Goal: Task Accomplishment & Management: Use online tool/utility

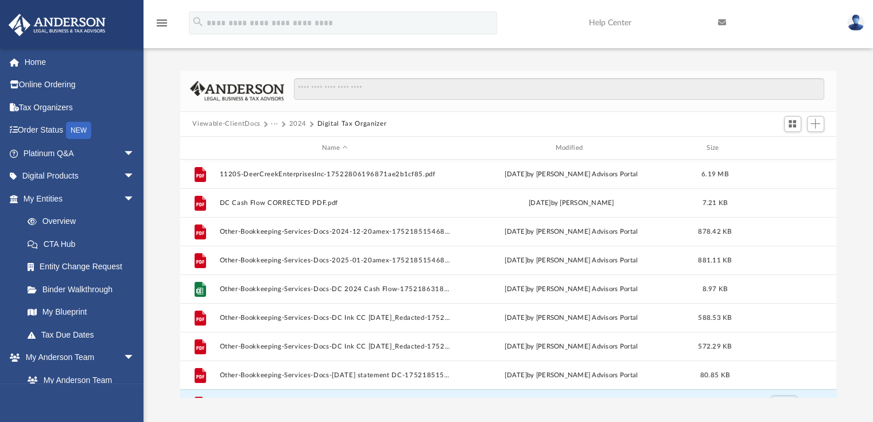
scroll to position [252, 648]
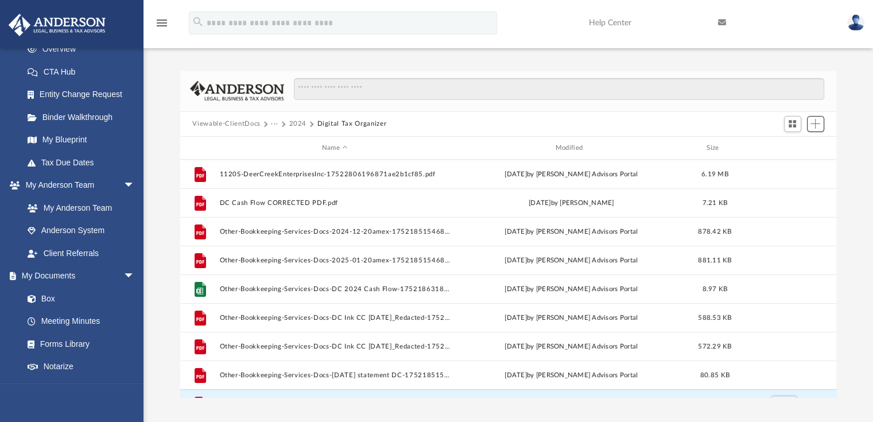
click at [817, 123] on span "Add" at bounding box center [816, 124] width 10 height 10
click at [790, 146] on li "Upload" at bounding box center [799, 147] width 37 height 12
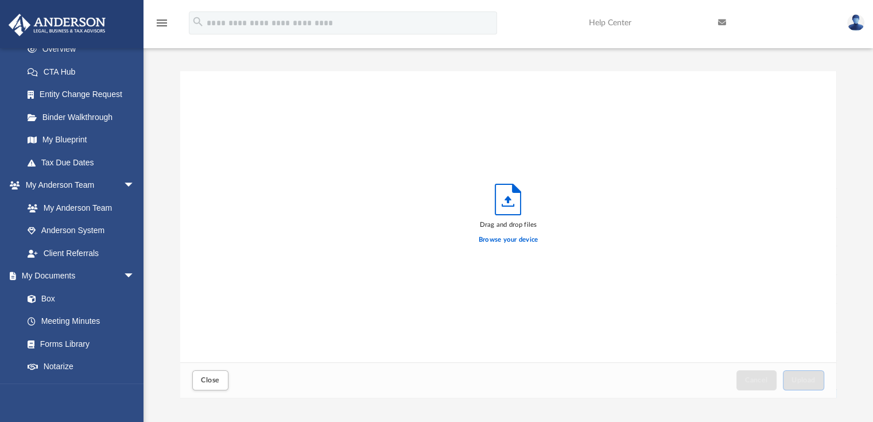
scroll to position [283, 648]
click at [498, 240] on label "Browse your device" at bounding box center [509, 240] width 60 height 10
click at [0, 0] on input "Browse your device" at bounding box center [0, 0] width 0 height 0
click at [504, 241] on label "Browse your device" at bounding box center [509, 240] width 60 height 10
click at [0, 0] on input "Browse your device" at bounding box center [0, 0] width 0 height 0
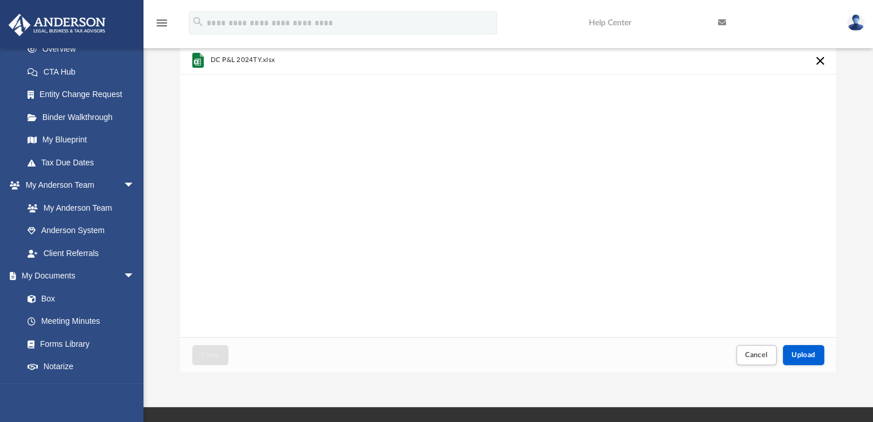
scroll to position [30, 0]
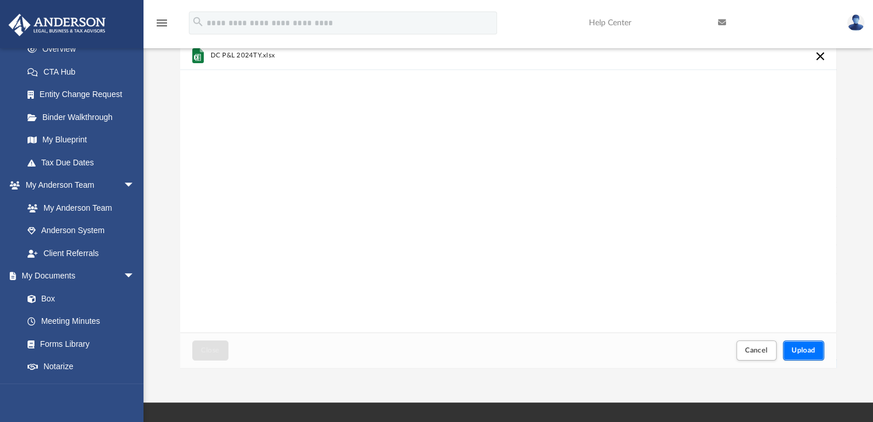
click at [801, 349] on span "Upload" at bounding box center [804, 350] width 24 height 7
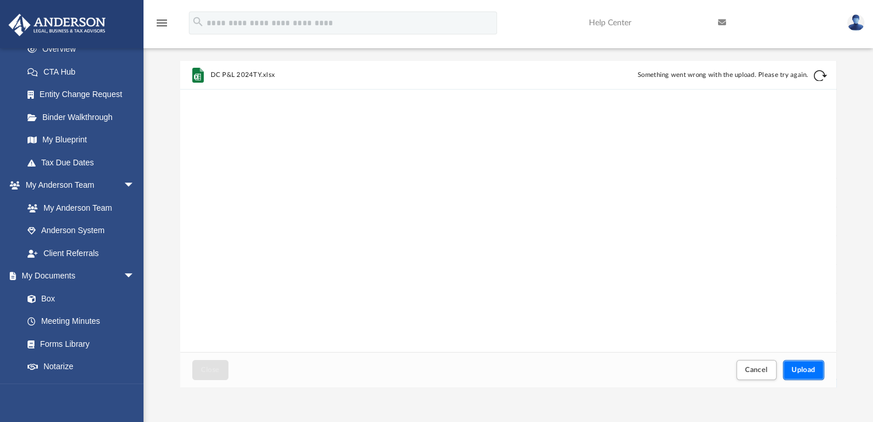
scroll to position [0, 0]
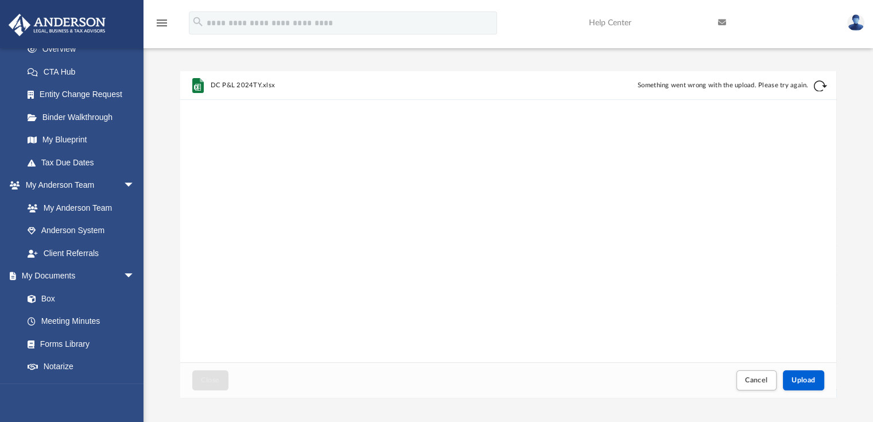
click at [819, 87] on button "Retry" at bounding box center [821, 86] width 14 height 14
click at [820, 81] on button "Retry" at bounding box center [821, 86] width 14 height 14
click at [819, 84] on button "Retry" at bounding box center [821, 86] width 14 height 14
click at [753, 382] on span "Cancel" at bounding box center [756, 380] width 23 height 7
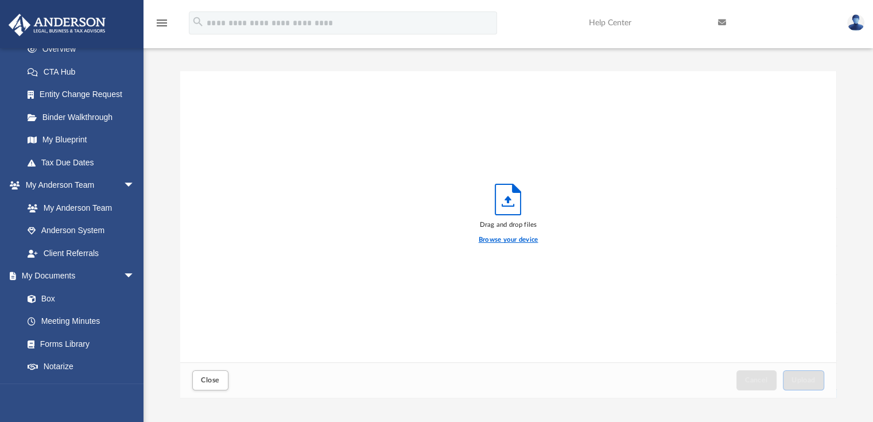
click at [511, 238] on label "Browse your device" at bounding box center [509, 240] width 60 height 10
click at [0, 0] on input "Browse your device" at bounding box center [0, 0] width 0 height 0
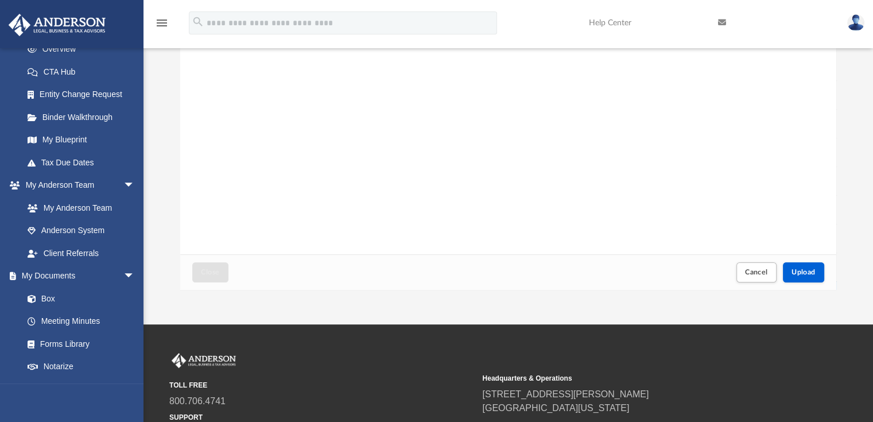
scroll to position [115, 0]
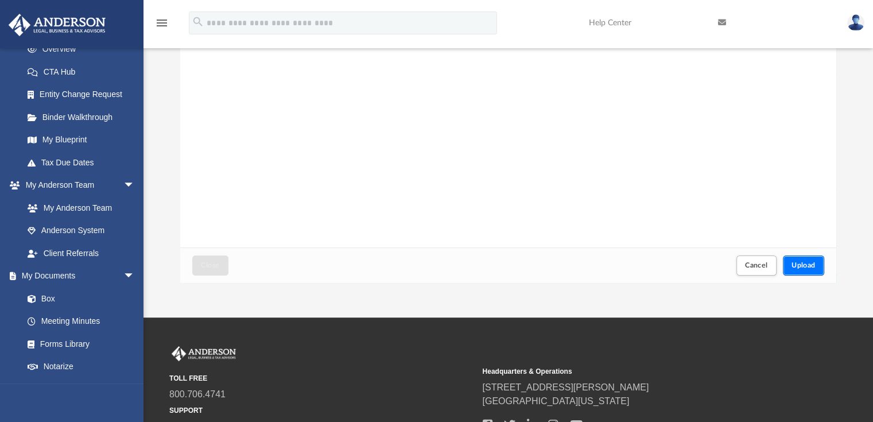
click at [807, 264] on span "Upload" at bounding box center [804, 265] width 24 height 7
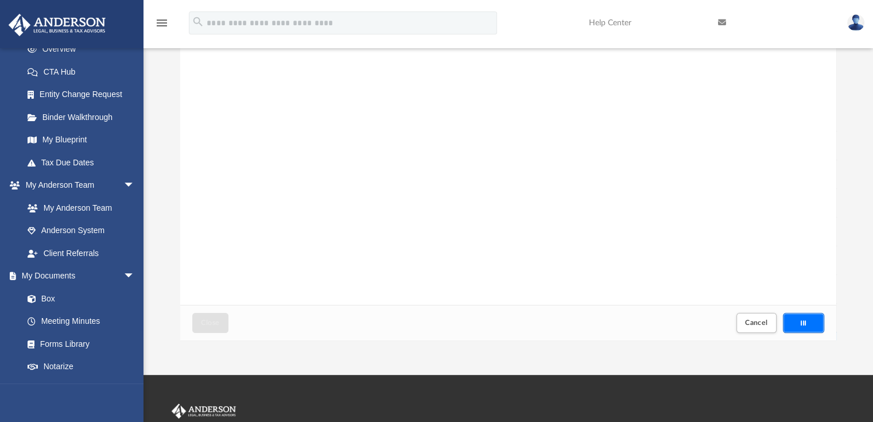
scroll to position [0, 0]
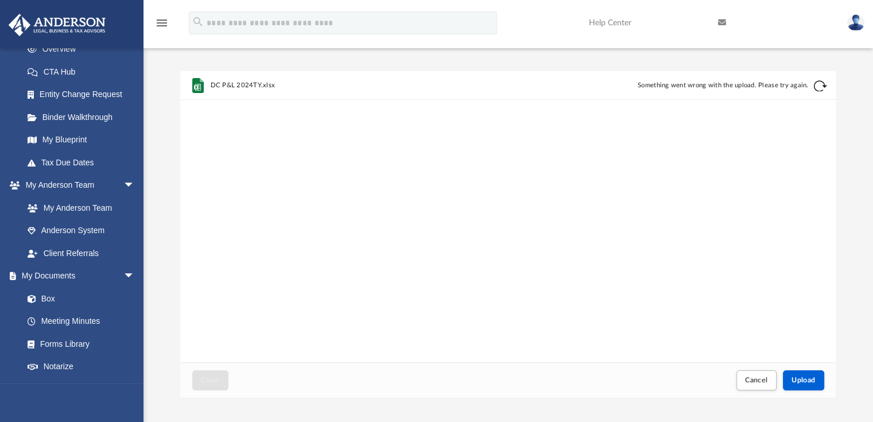
click at [821, 86] on button "Retry" at bounding box center [821, 86] width 14 height 14
